Goal: Communication & Community: Answer question/provide support

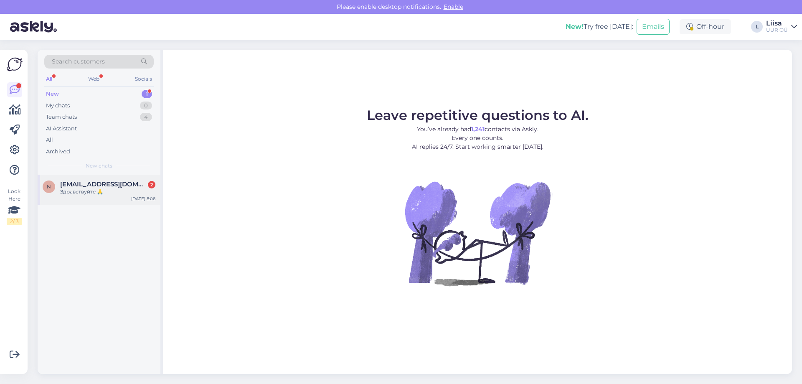
click at [101, 185] on span "[EMAIL_ADDRESS][DOMAIN_NAME]" at bounding box center [103, 184] width 87 height 8
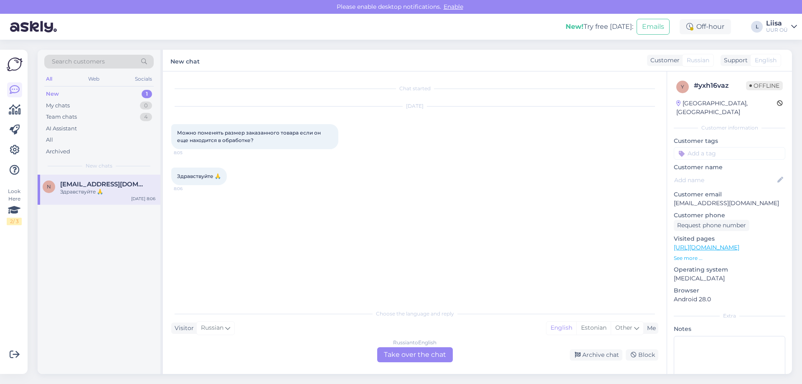
click at [426, 352] on div "Russian to English Take over the chat" at bounding box center [415, 354] width 76 height 15
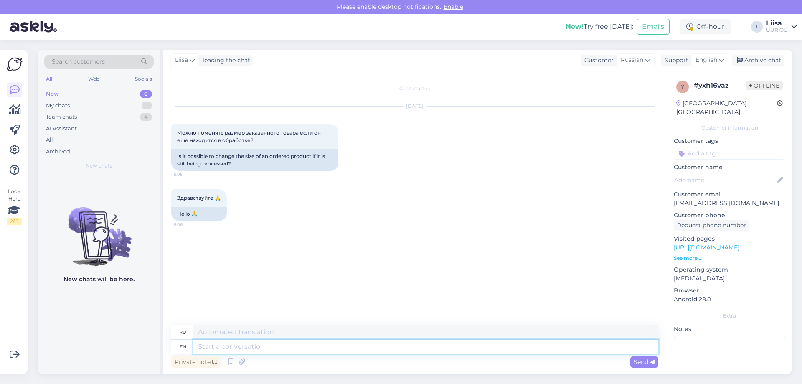
click at [224, 345] on textarea at bounding box center [425, 347] width 465 height 14
type textarea "Hello!"
type textarea "Привет!"
type textarea "Hello! What is"
type textarea "Привет! Что?"
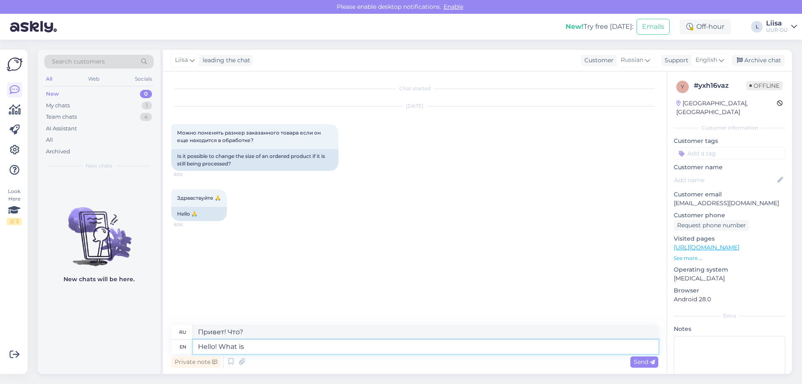
type textarea "Hello! What is"
type textarea "Привет! Что такое"
type textarea "Hello! What is your o"
type textarea "Привет! Что у тебя?"
type textarea "Hello! What is your order n"
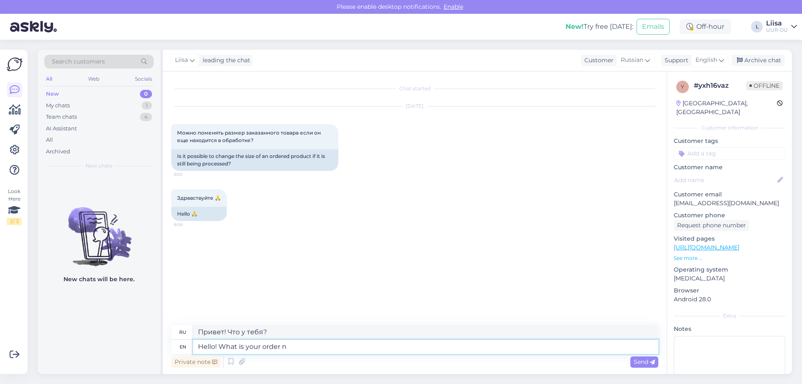
type textarea "Здравствуйте! Какой у вас заказ?"
type textarea "Hello! What is your order number?"
type textarea "Здравствуйте! Какой номер вашего заказа?"
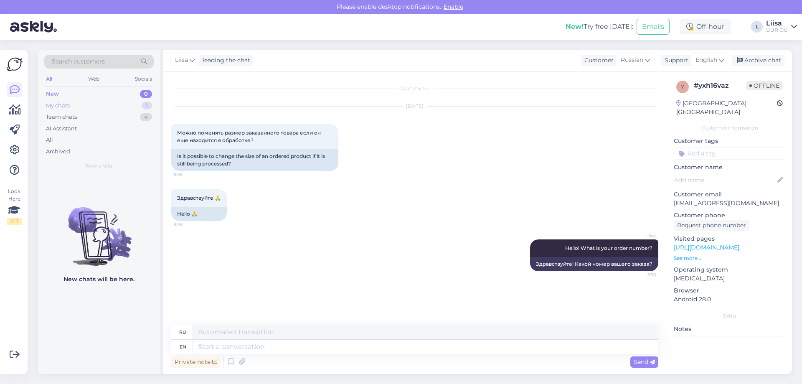
click at [89, 102] on div "My chats 1" at bounding box center [98, 106] width 109 height 12
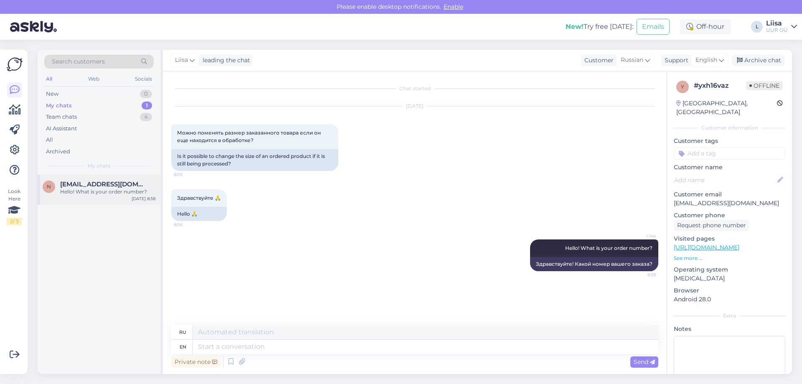
click at [93, 191] on div "Hello! What is your order number?" at bounding box center [107, 192] width 95 height 8
click at [90, 114] on div "Team chats 4" at bounding box center [98, 117] width 109 height 12
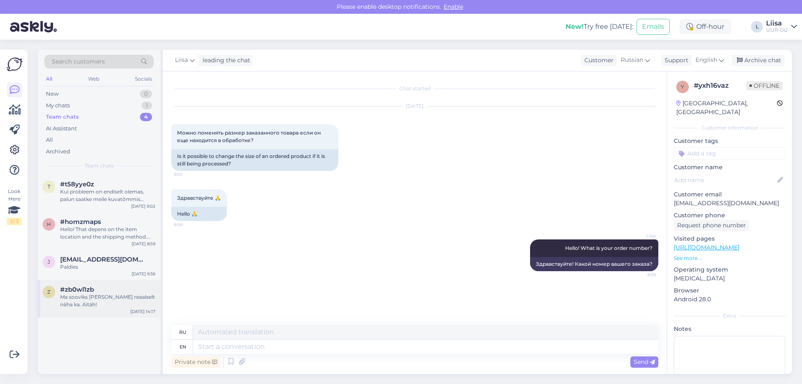
click at [101, 300] on div "Ma sooviks [PERSON_NAME] reaalselt näha ka. Aitäh!" at bounding box center [107, 300] width 95 height 15
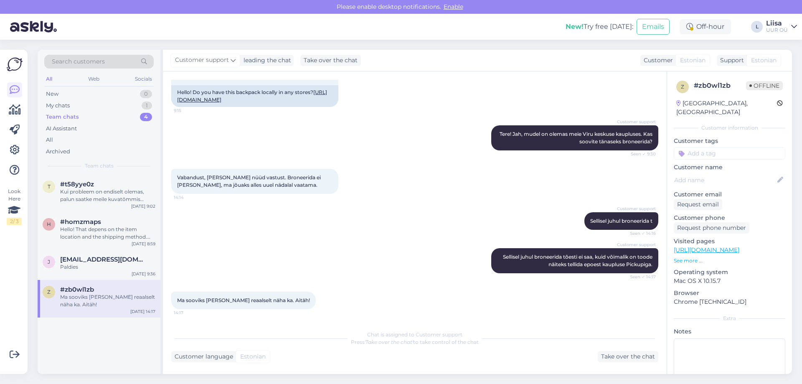
scroll to position [79, 0]
click at [78, 268] on div "Paldies" at bounding box center [107, 267] width 95 height 8
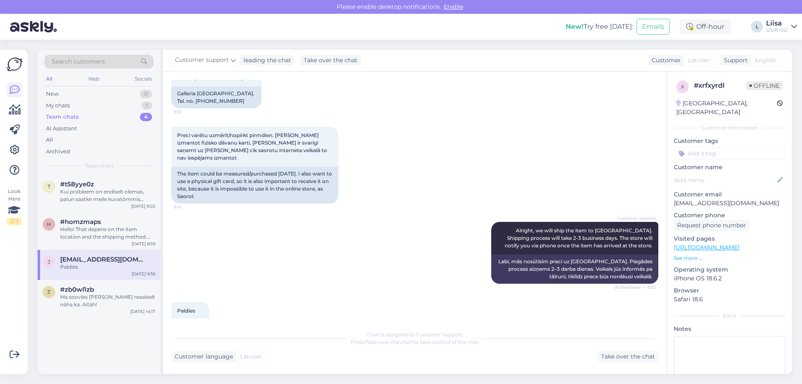
scroll to position [626, 0]
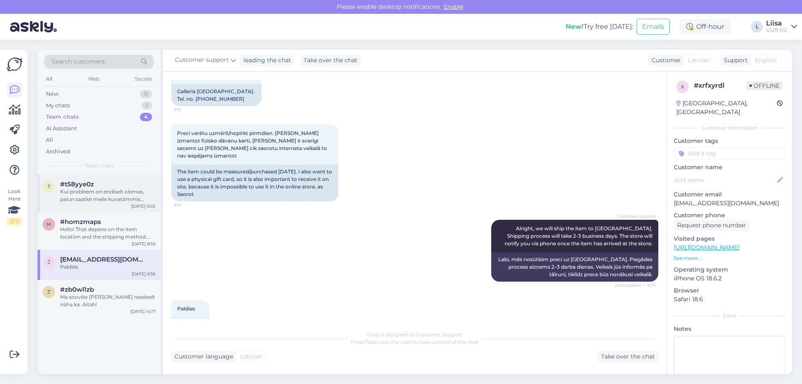
click at [69, 183] on span "#t58yye0z" at bounding box center [77, 184] width 34 height 8
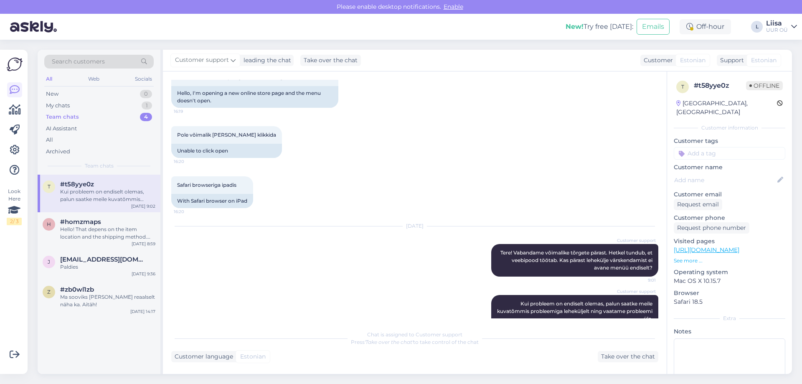
scroll to position [74, 0]
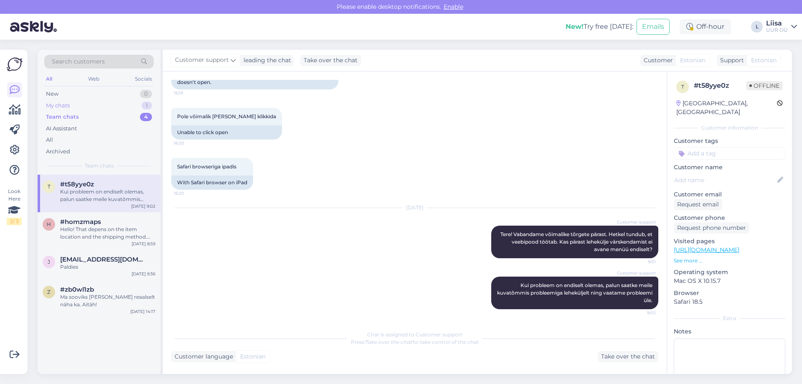
click at [73, 100] on div "My chats 1" at bounding box center [98, 106] width 109 height 12
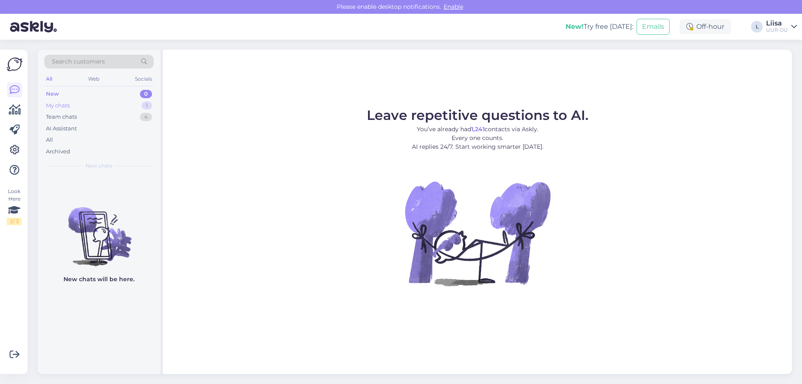
click at [71, 102] on div "My chats 1" at bounding box center [98, 106] width 109 height 12
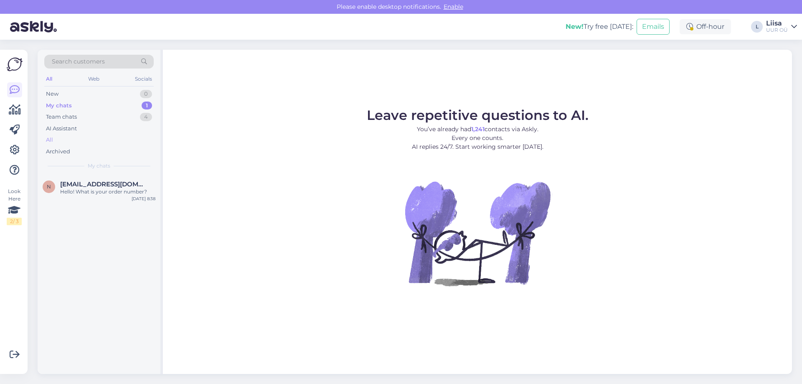
click at [60, 144] on div "All" at bounding box center [98, 140] width 109 height 12
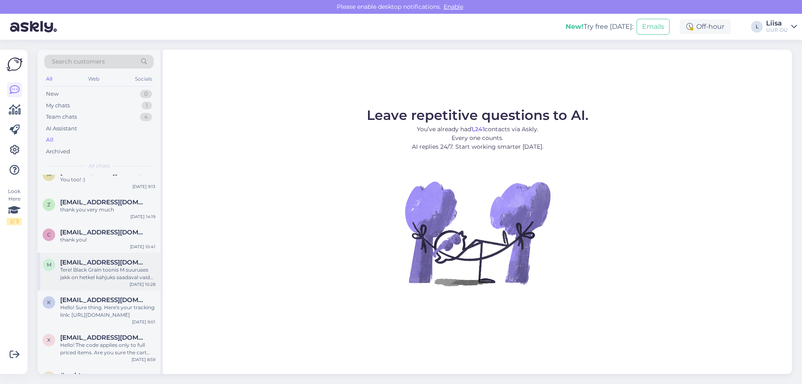
scroll to position [167, 0]
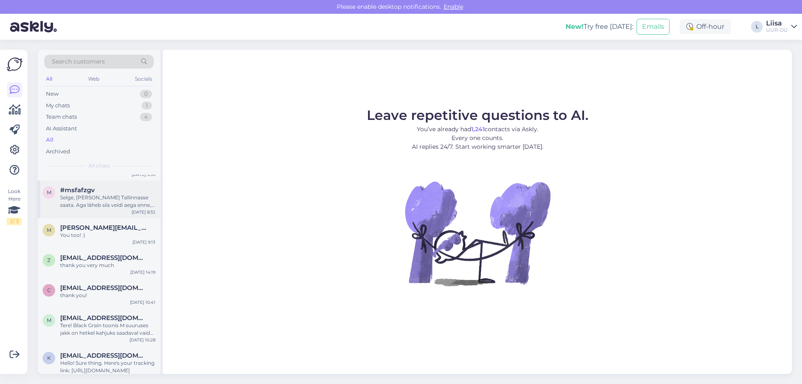
click at [98, 199] on div "Selge, palun selle Tallinnasse saata. Aga läheb siis veidi aega enne, kui toode…" at bounding box center [107, 201] width 95 height 15
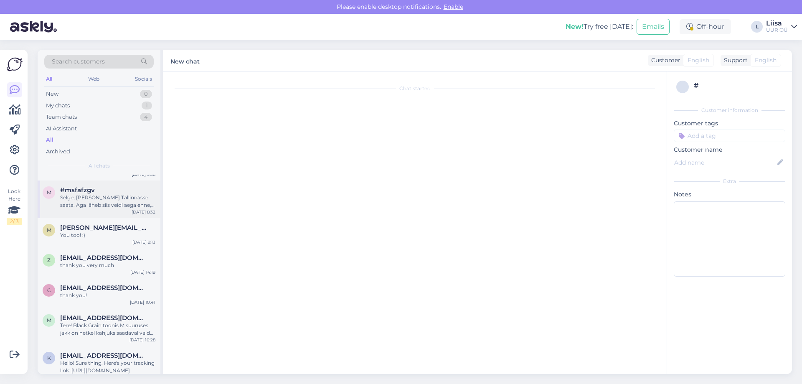
scroll to position [305, 0]
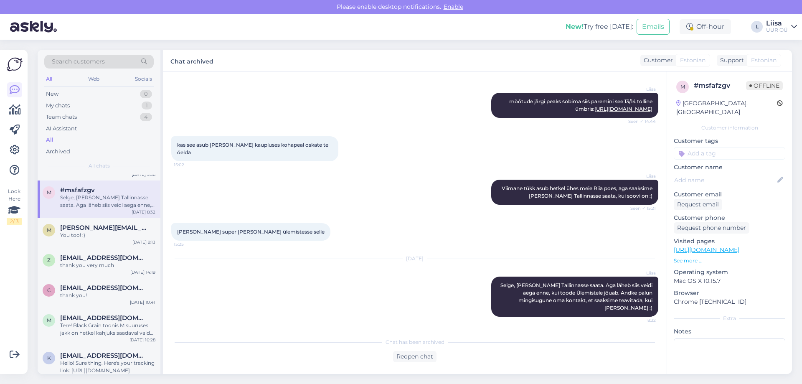
click at [320, 204] on div "Liisa Viimane tükk asub hetkel ühes meie Riia poes, aga saaksime lasta selle Ta…" at bounding box center [414, 191] width 487 height 43
click at [415, 357] on div "Reopen chat" at bounding box center [414, 356] width 43 height 11
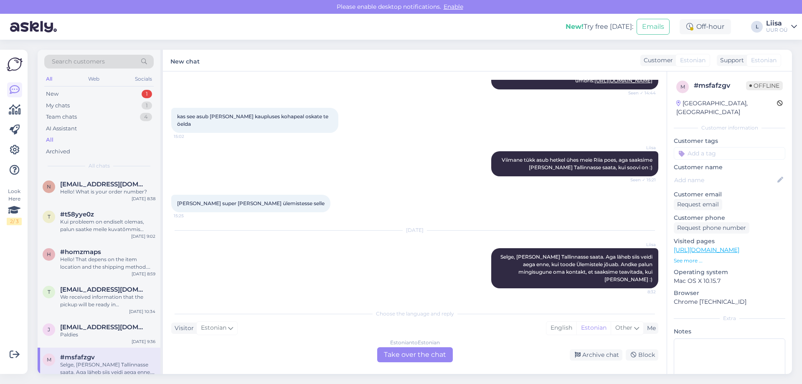
scroll to position [221, 0]
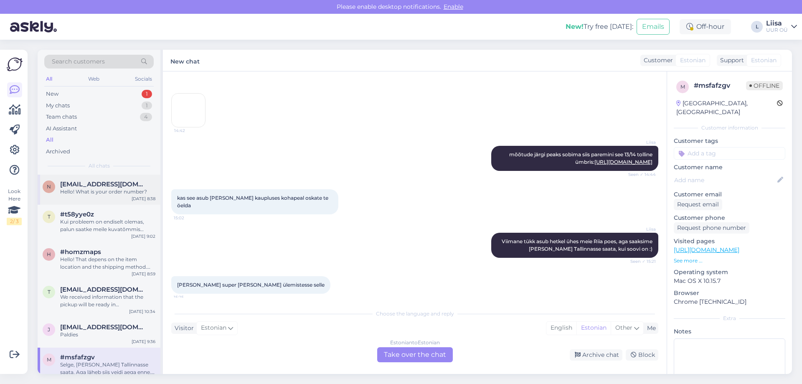
click at [90, 189] on div "Hello! What is your order number?" at bounding box center [107, 192] width 95 height 8
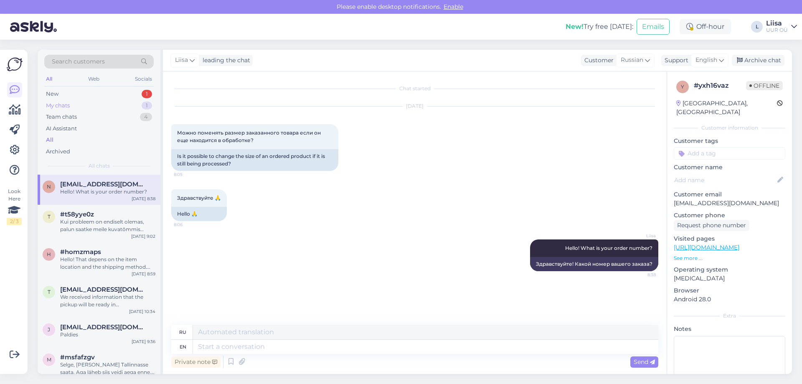
scroll to position [0, 0]
click at [64, 86] on div "Search customers All Web Socials New 1 My chats 1 Team chats 4 AI Assistant All…" at bounding box center [99, 112] width 123 height 125
click at [62, 94] on div "New 1" at bounding box center [98, 94] width 109 height 12
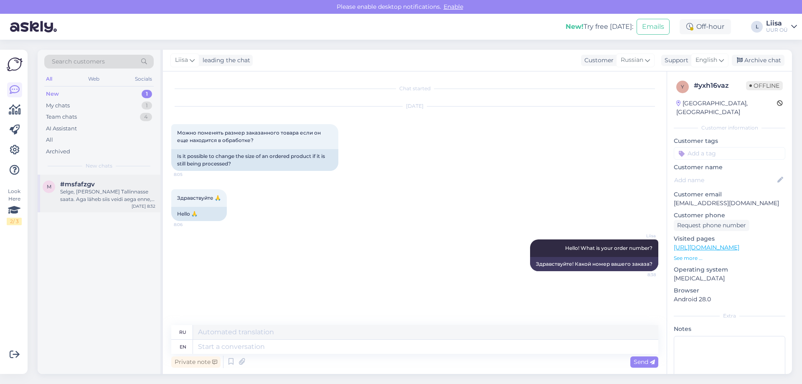
click at [88, 198] on div "Selge, palun selle Tallinnasse saata. Aga läheb siis veidi aega enne, kui toode…" at bounding box center [107, 195] width 95 height 15
